Goal: Information Seeking & Learning: Learn about a topic

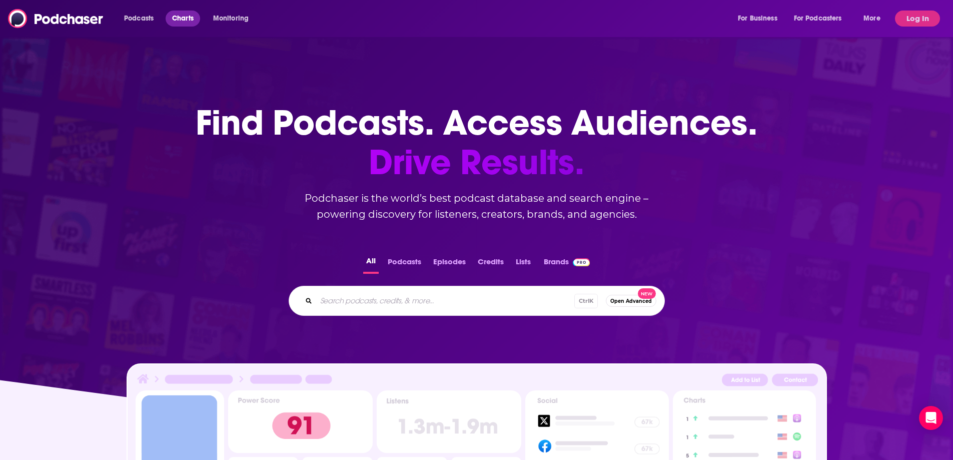
click at [177, 20] on span "Charts" at bounding box center [183, 19] width 22 height 14
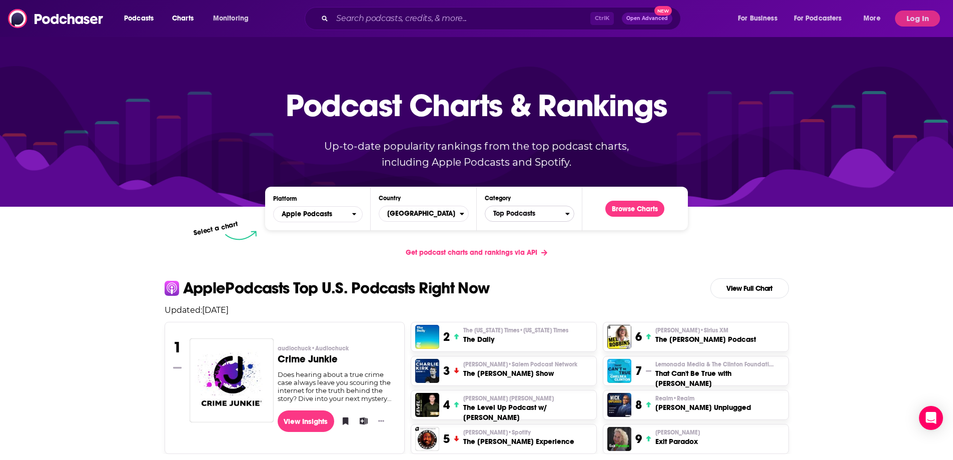
click at [524, 215] on span "Top Podcasts" at bounding box center [525, 213] width 80 height 17
click at [523, 300] on button "News / Politics" at bounding box center [529, 294] width 81 height 12
click at [629, 211] on button "Browse Charts" at bounding box center [634, 209] width 59 height 16
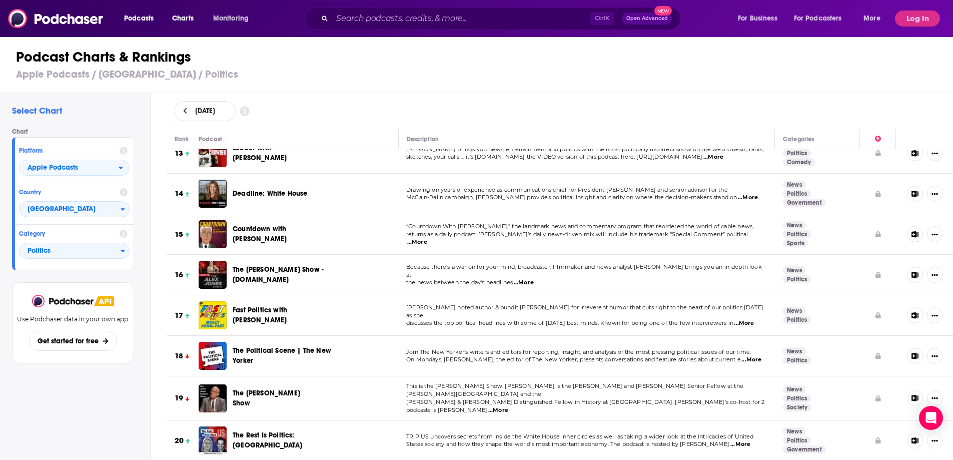
scroll to position [450, 0]
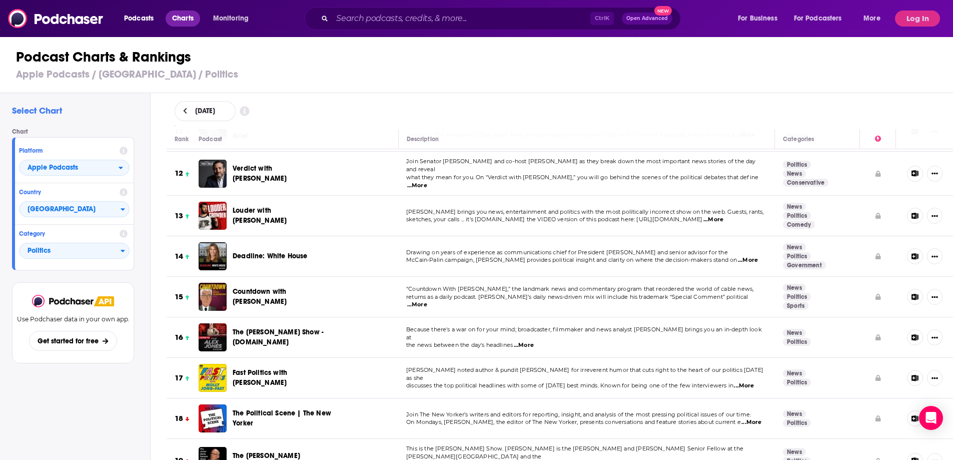
click at [183, 23] on span "Charts" at bounding box center [183, 19] width 22 height 14
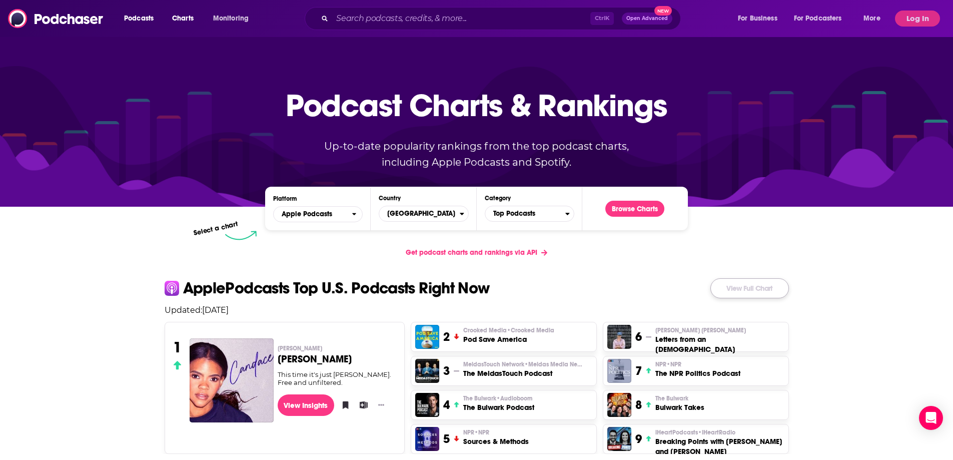
click at [745, 291] on link "View Full Chart" at bounding box center [749, 288] width 79 height 20
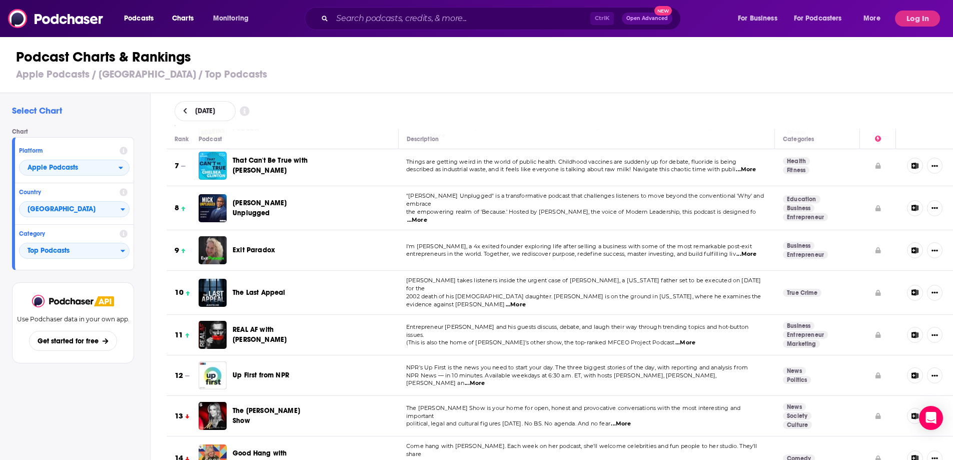
scroll to position [400, 0]
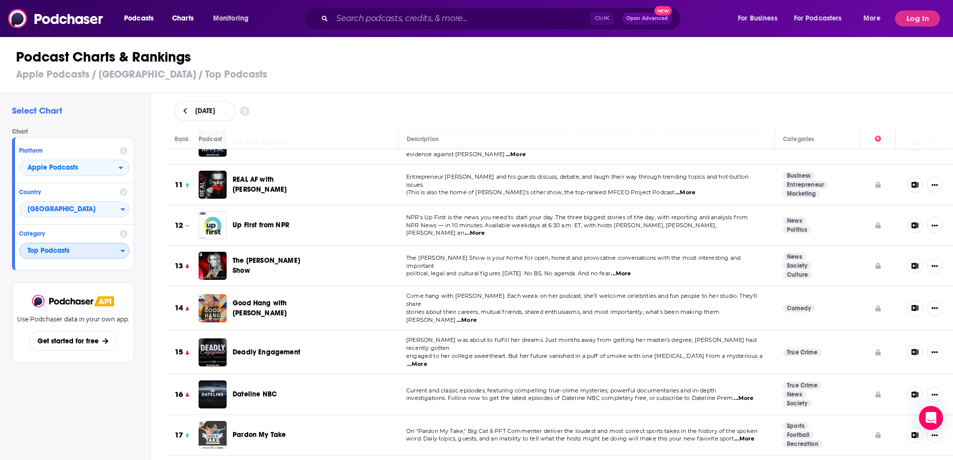
click at [73, 249] on span "Top Podcasts" at bounding box center [70, 251] width 101 height 17
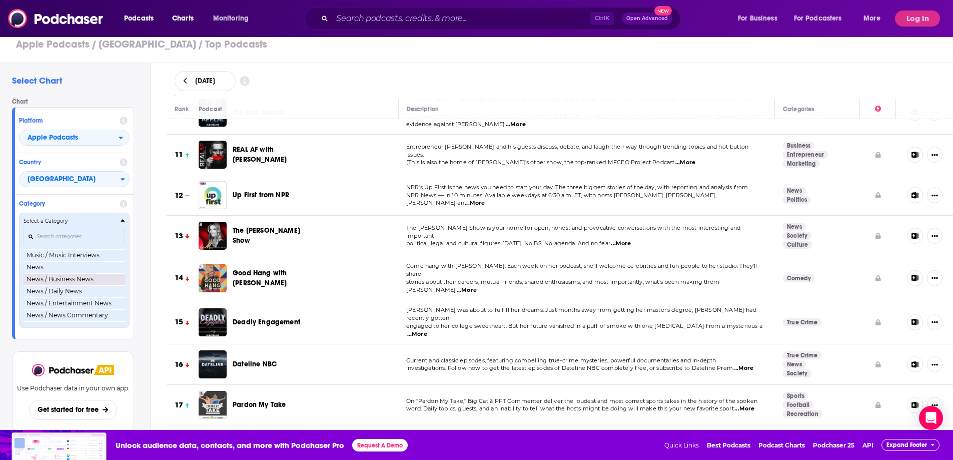
scroll to position [700, 0]
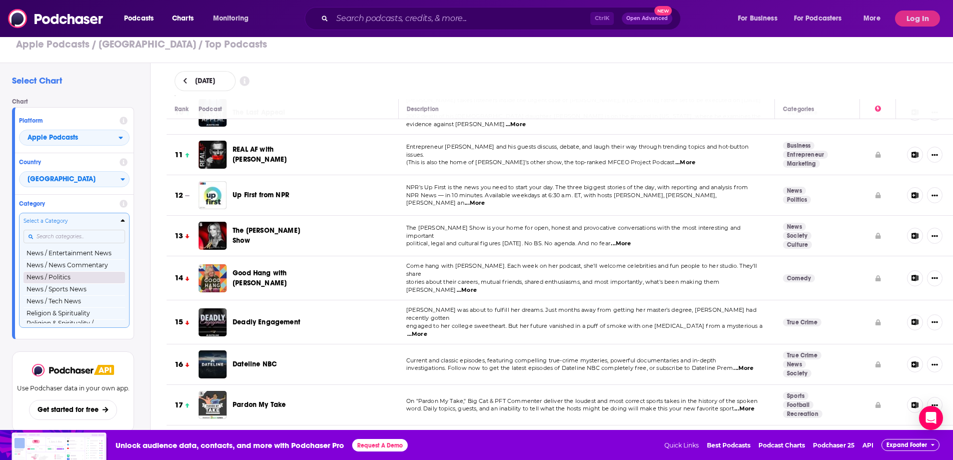
click at [63, 283] on button "News / Politics" at bounding box center [75, 277] width 102 height 12
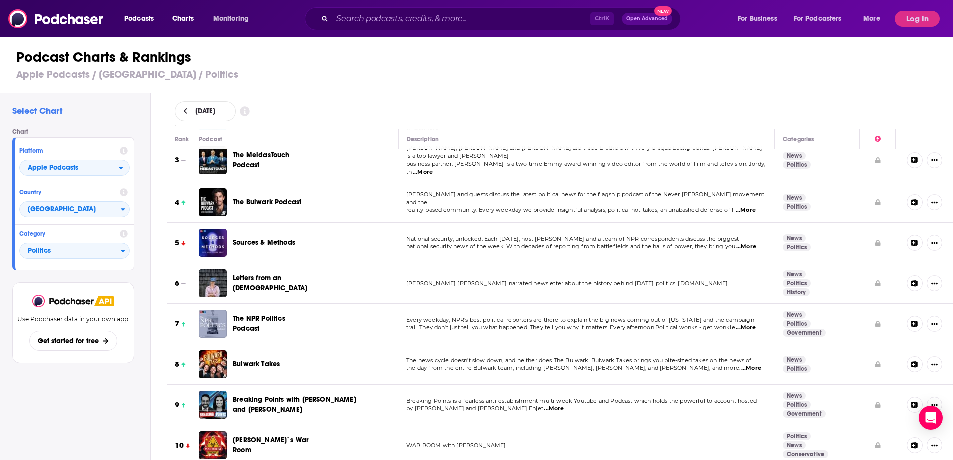
scroll to position [150, 0]
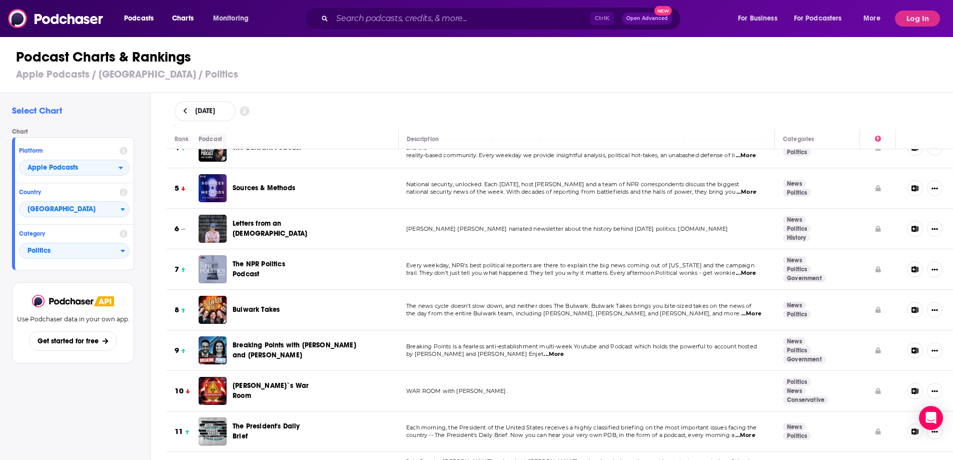
click at [751, 269] on span "...More" at bounding box center [746, 273] width 20 height 8
click at [622, 269] on span "trail. They don't just tell you what happened. They tell you why it matters. Ev…" at bounding box center [570, 272] width 329 height 7
click at [749, 269] on span "...More" at bounding box center [746, 273] width 20 height 8
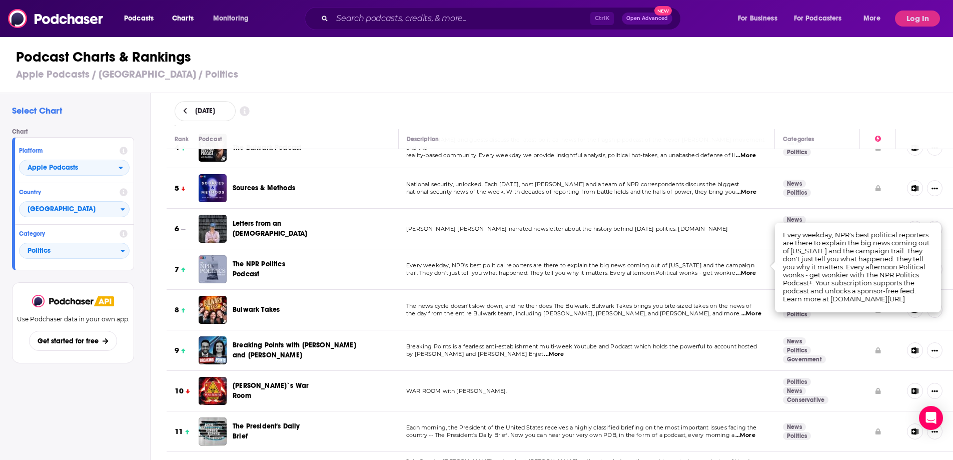
click at [550, 262] on span "Every weekday, NPR's best political reporters are there to explain the big news…" at bounding box center [580, 265] width 348 height 7
